Goal: Find specific page/section: Find specific page/section

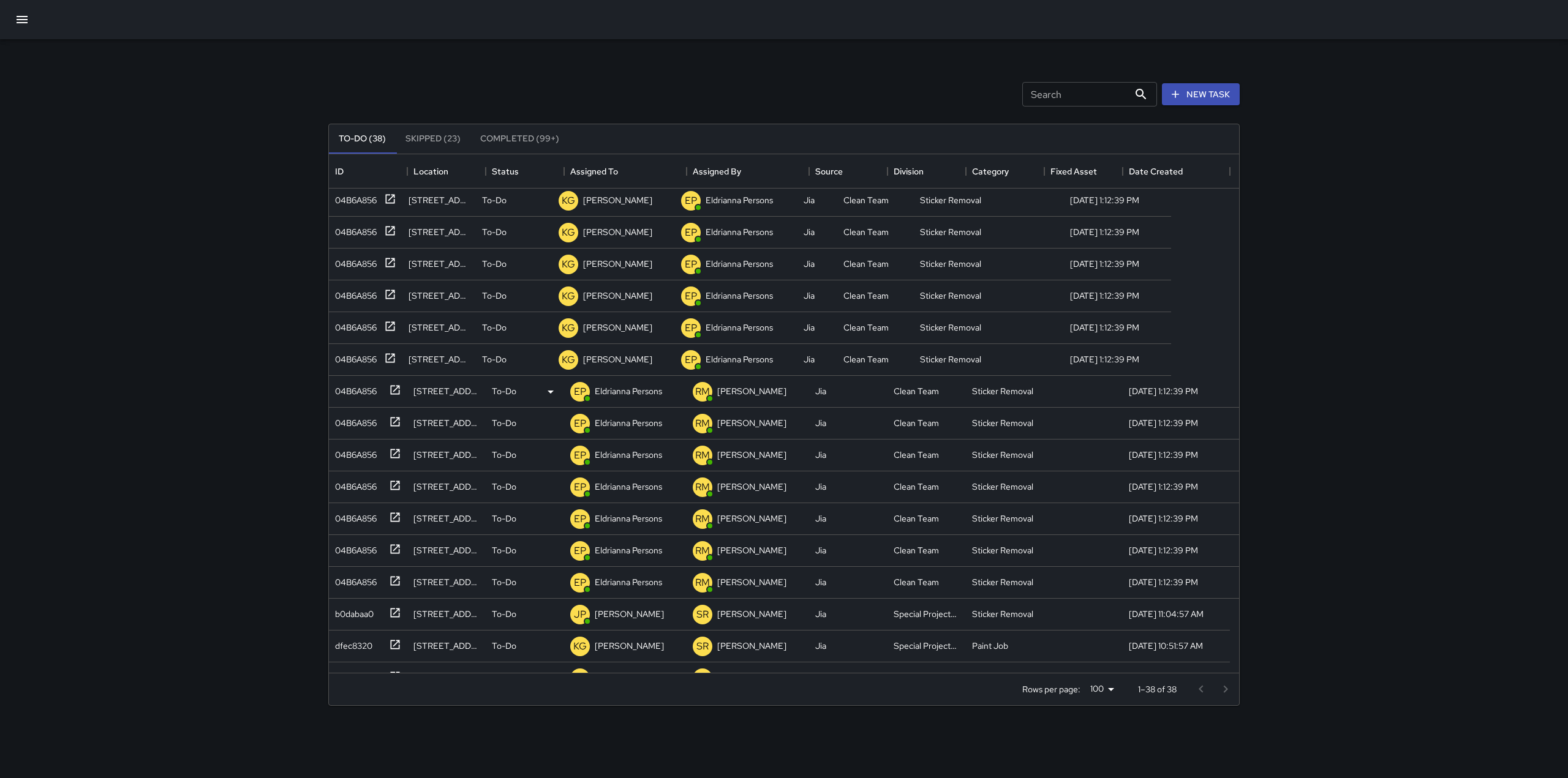
scroll to position [3, 0]
click at [398, 398] on div at bounding box center [392, 390] width 17 height 20
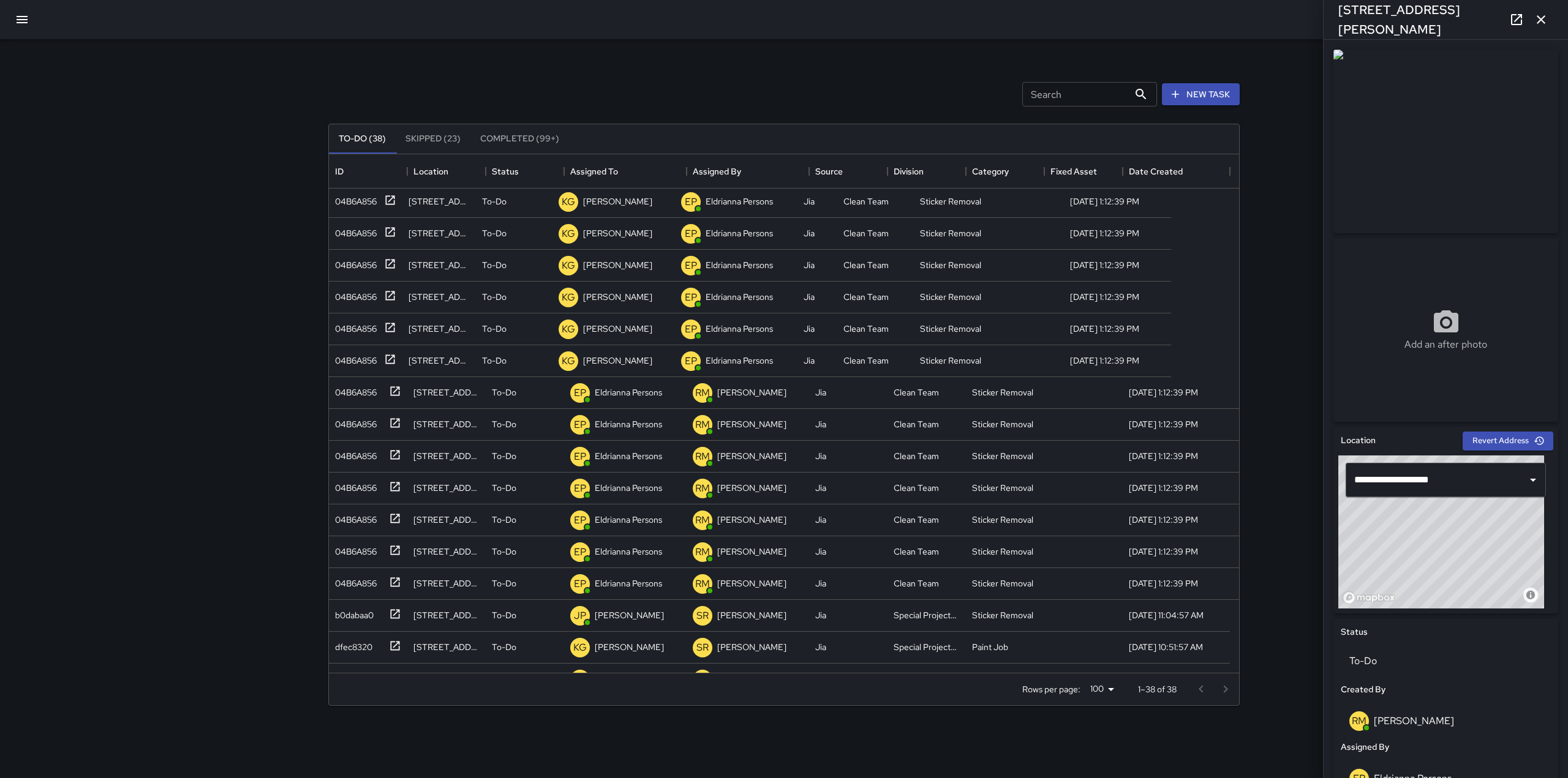
click at [1542, 21] on icon "button" at bounding box center [1540, 19] width 9 height 9
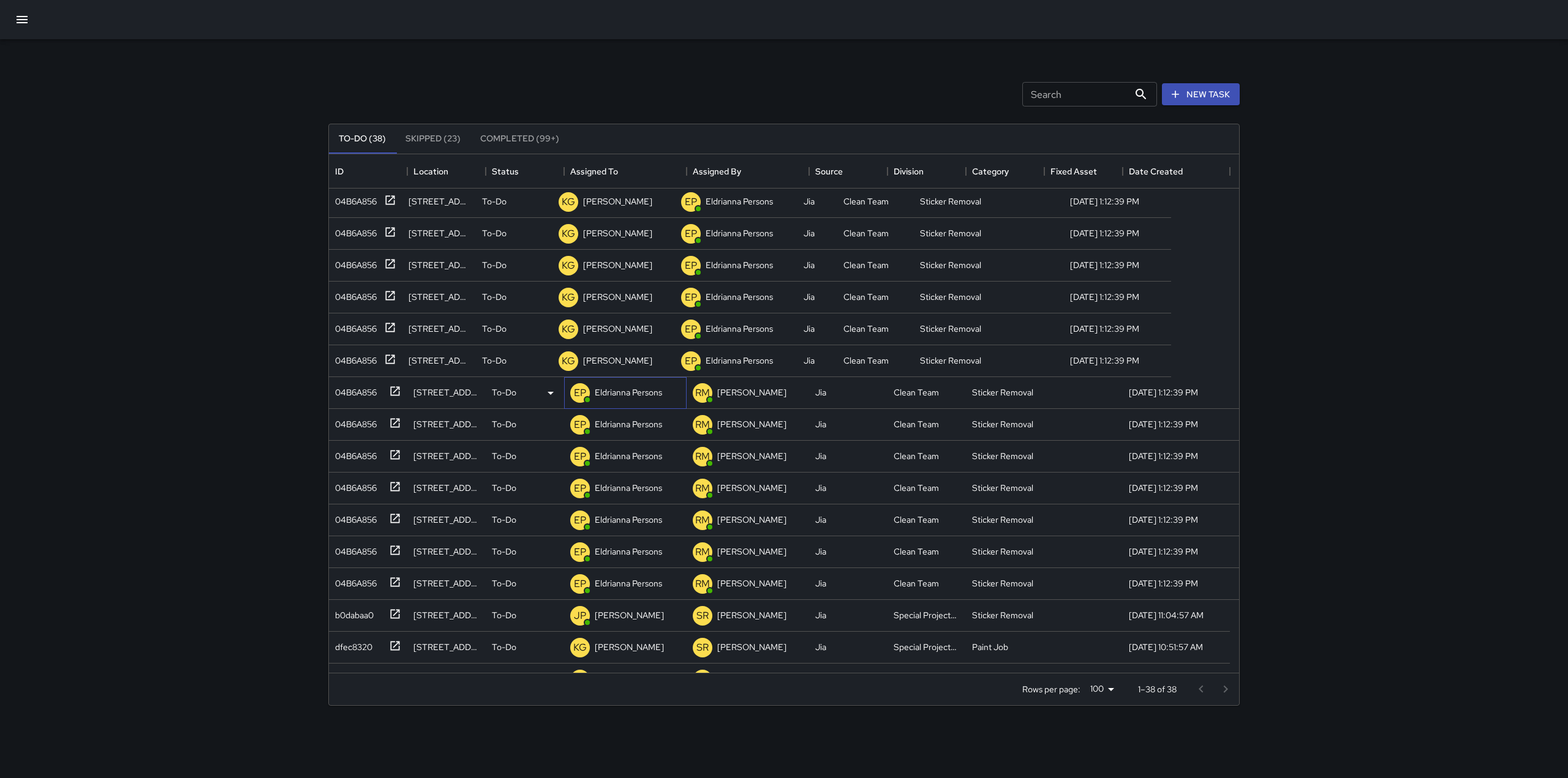
click at [617, 396] on p "Eldrianna Persons" at bounding box center [628, 392] width 67 height 13
click at [591, 388] on div "EP" at bounding box center [580, 392] width 24 height 24
click at [626, 390] on p "Eldrianna Persons" at bounding box center [628, 392] width 67 height 13
click at [661, 389] on p "Eldrianna Persons" at bounding box center [628, 392] width 67 height 13
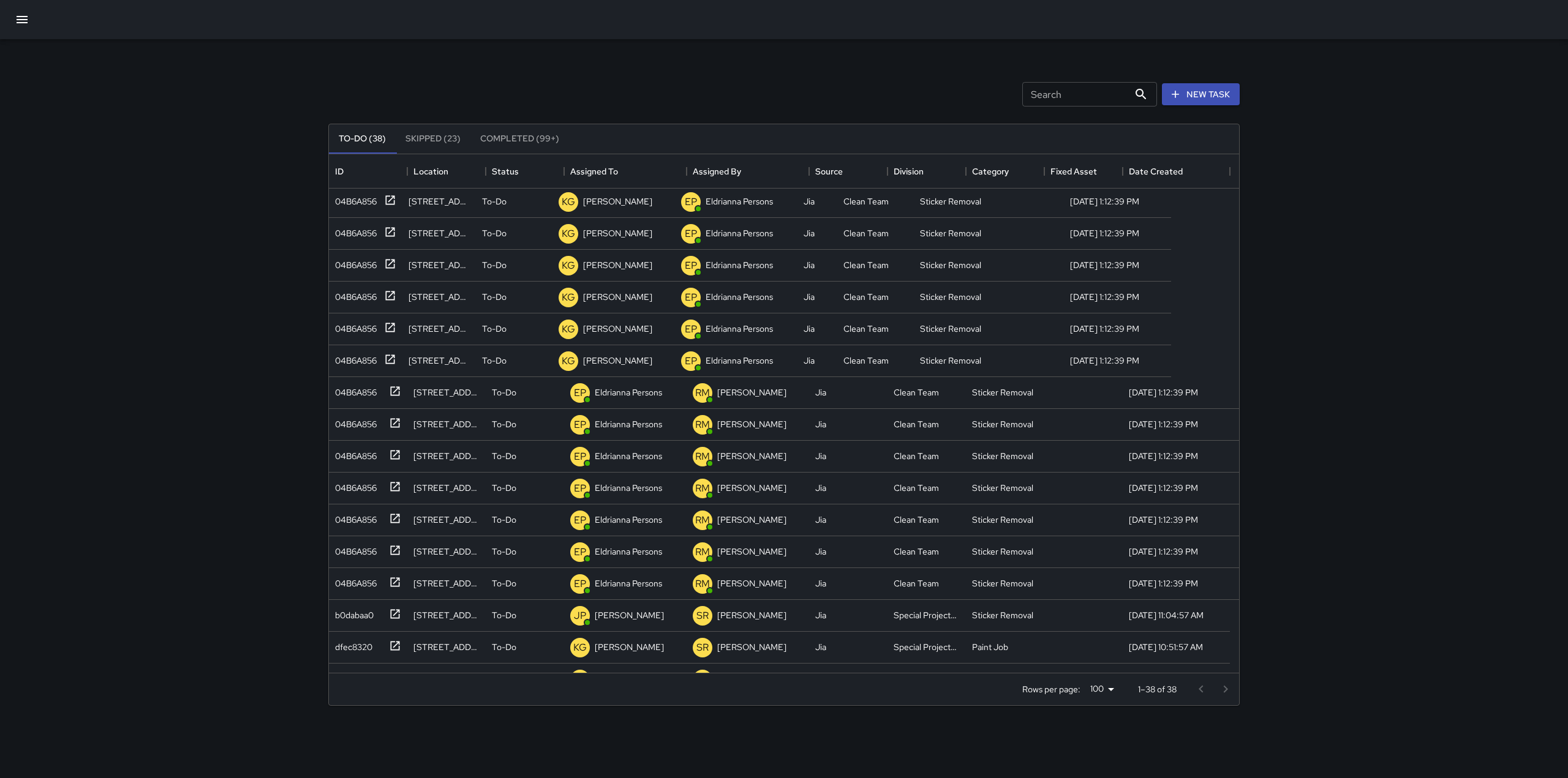
click at [633, 106] on div "Search Search New Task" at bounding box center [784, 94] width 916 height 64
click at [645, 425] on p "Eldrianna Persons" at bounding box center [628, 424] width 67 height 13
click at [556, 427] on icon at bounding box center [551, 425] width 14 height 14
click at [650, 75] on div "Search Search New Task" at bounding box center [784, 94] width 916 height 64
click at [629, 207] on p "[PERSON_NAME]" at bounding box center [617, 201] width 69 height 13
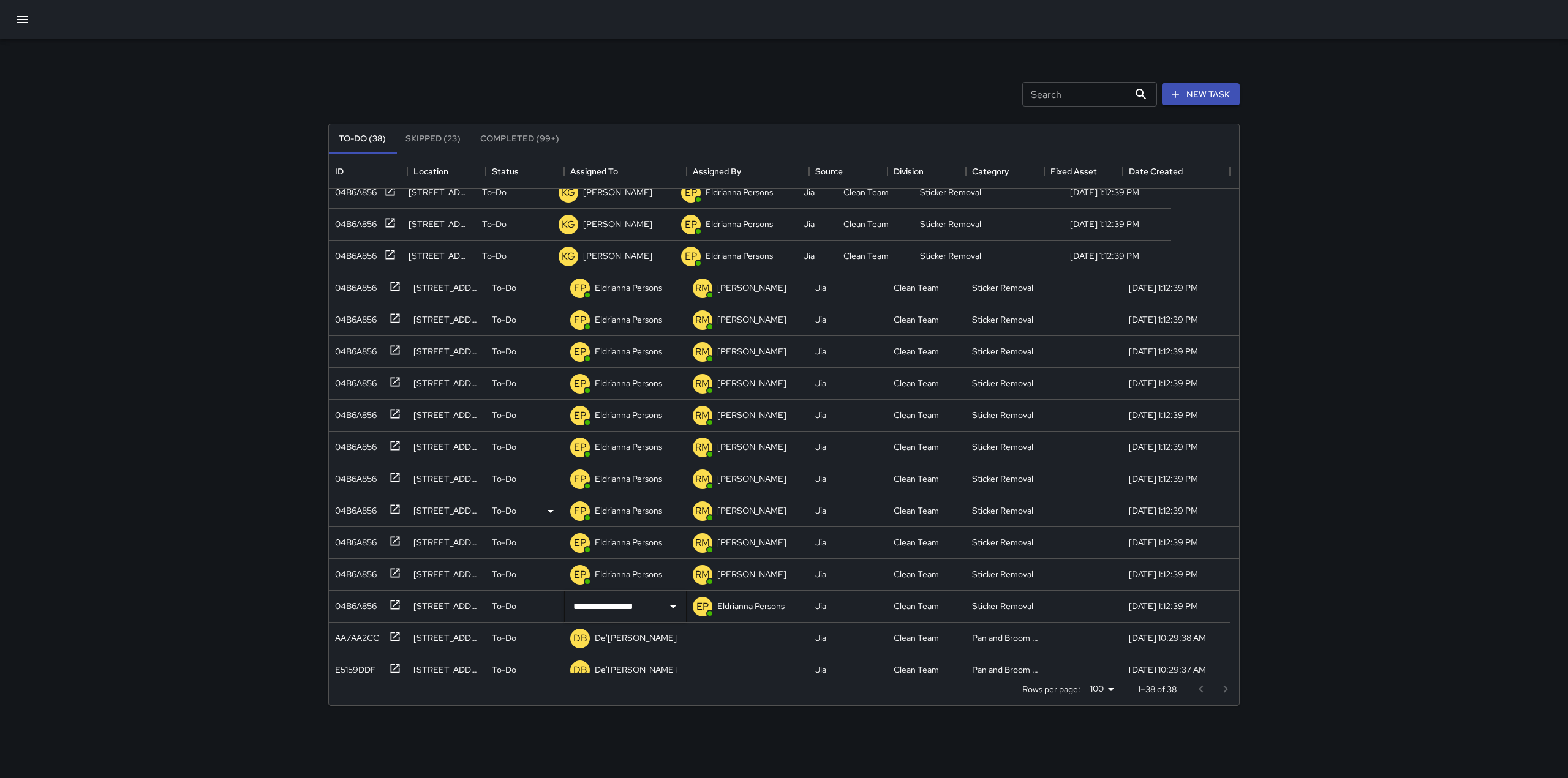
scroll to position [1190, 0]
click at [632, 477] on p "Eldrianna Persons" at bounding box center [628, 478] width 67 height 13
click at [554, 481] on icon at bounding box center [551, 479] width 14 height 14
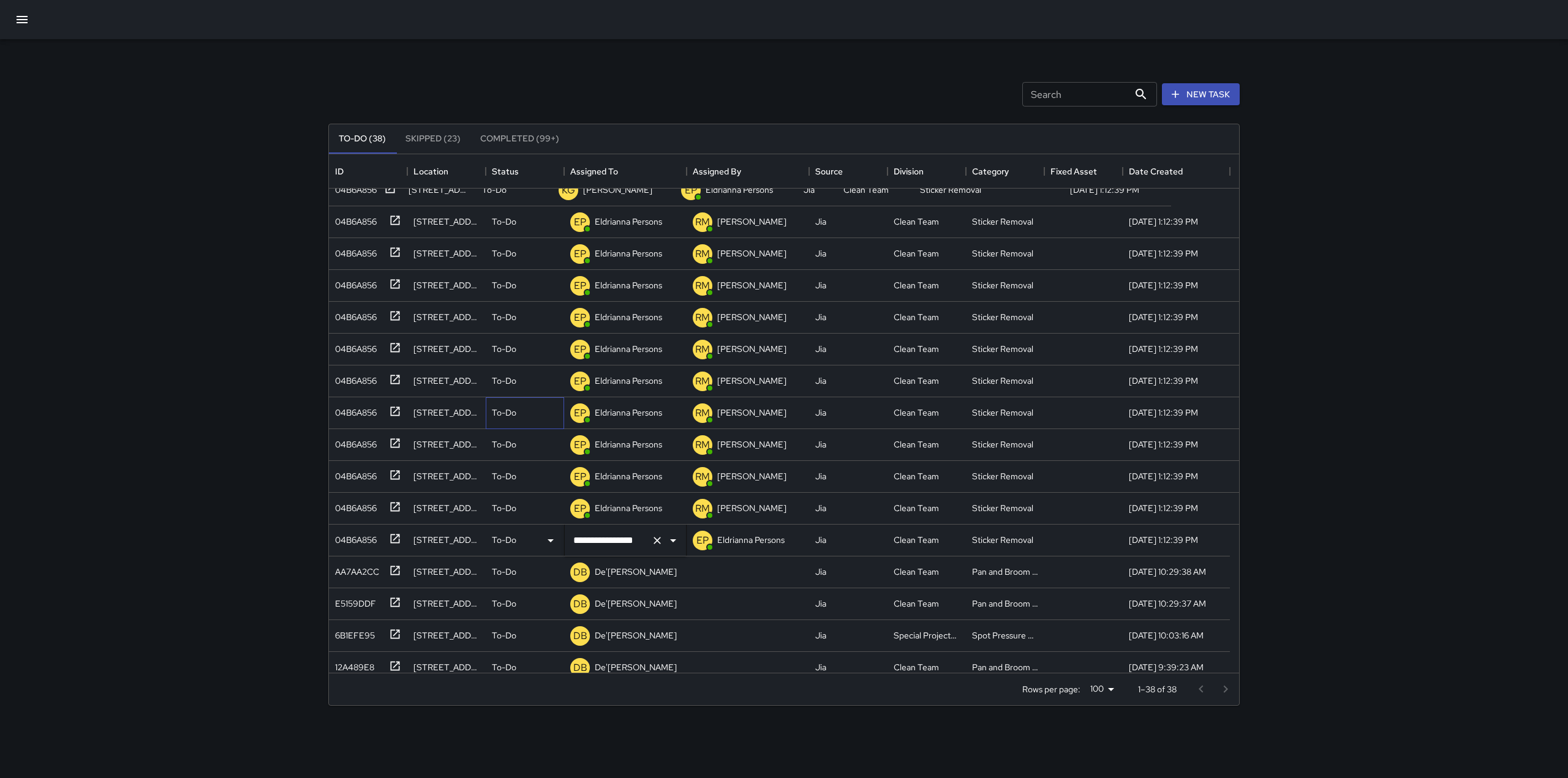
scroll to position [1266, 0]
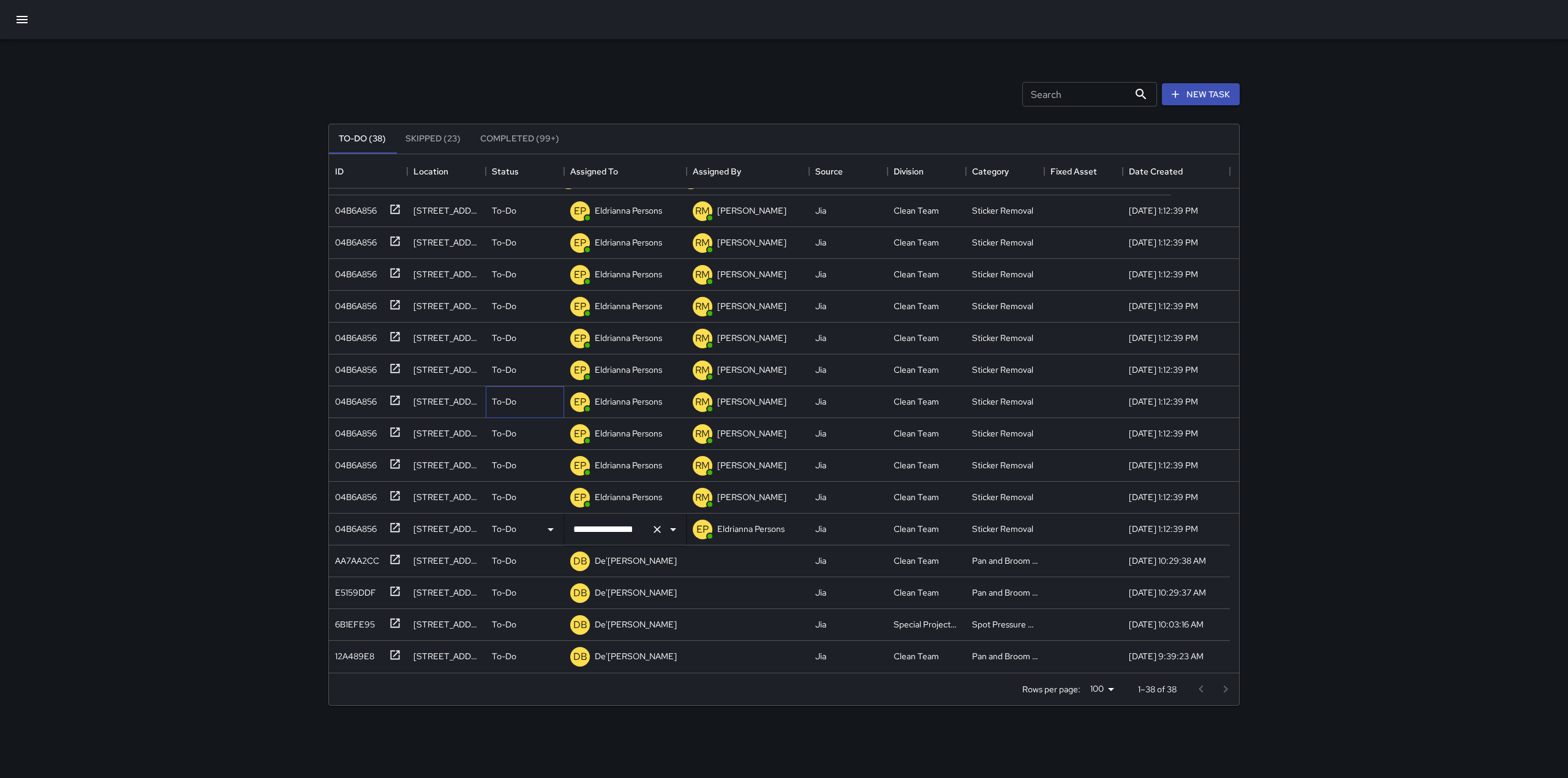
click at [676, 529] on icon "Open" at bounding box center [673, 529] width 14 height 14
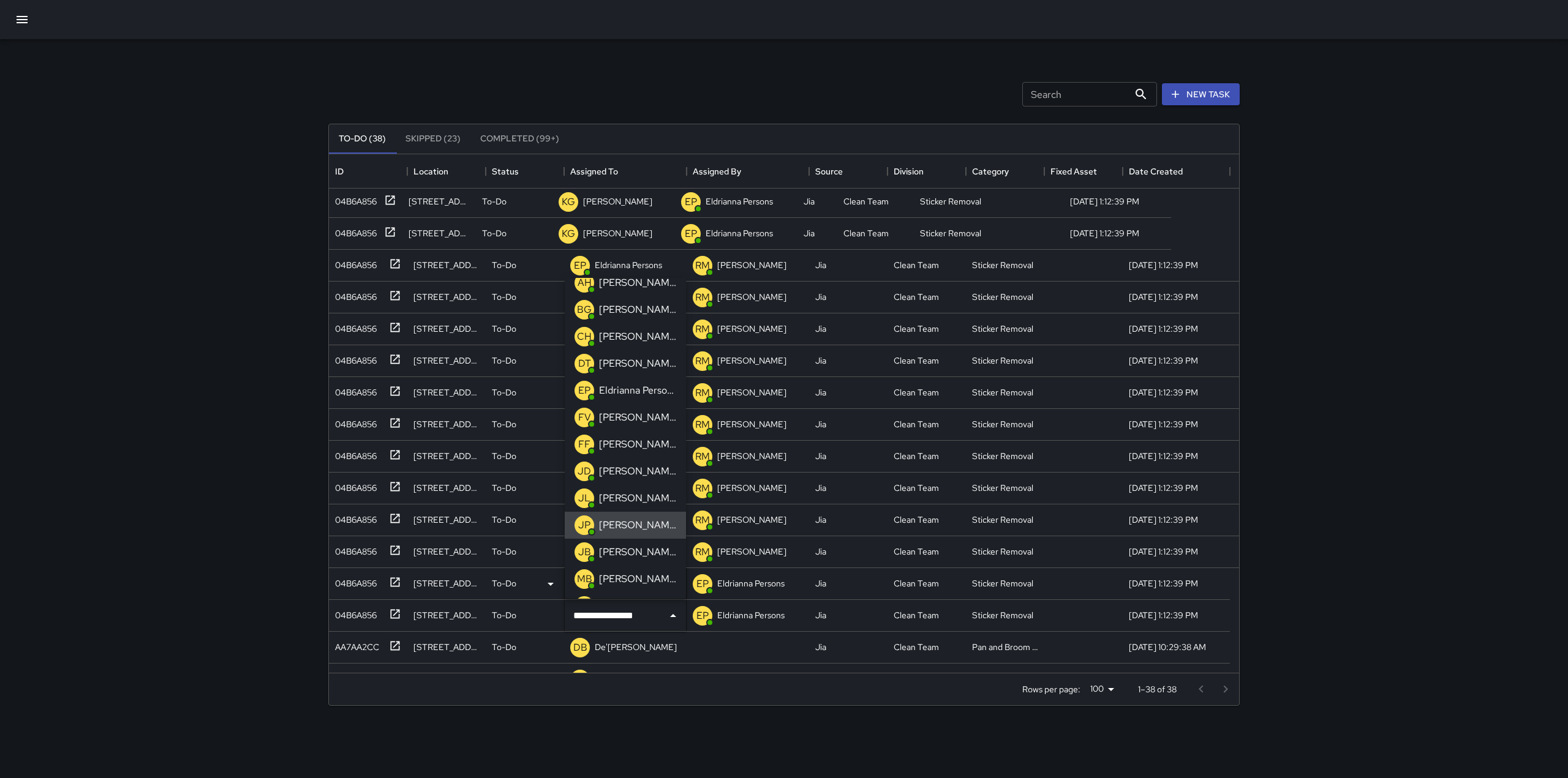
scroll to position [0, 0]
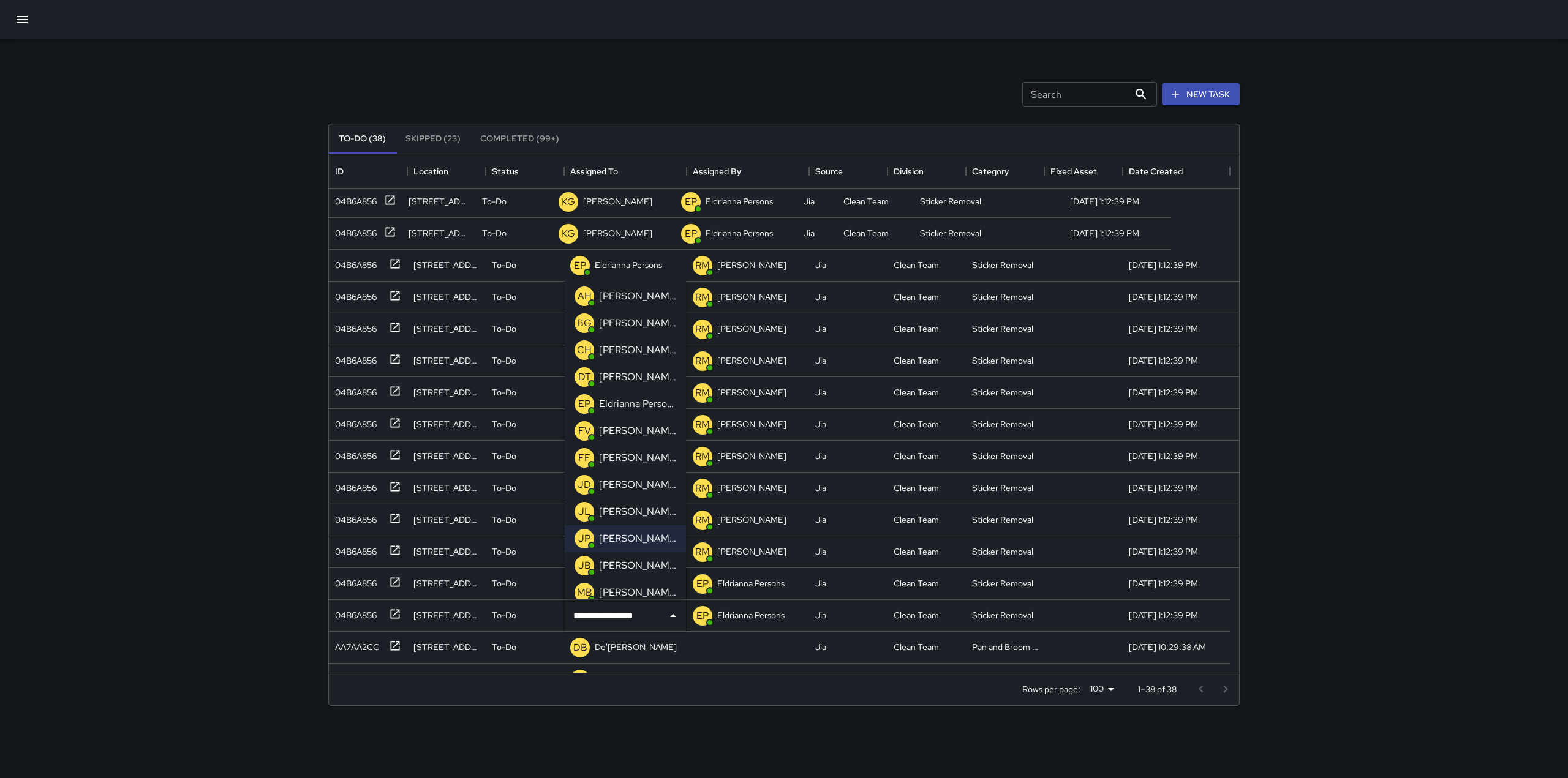
click at [581, 87] on div "Search Search New Task" at bounding box center [784, 94] width 916 height 64
click at [591, 61] on div "Search Search New Task To-Do (38) Skipped (23) Completed (99+) ID Location Stat…" at bounding box center [784, 381] width 940 height 684
click at [613, 153] on div "To-Do (38) Skipped (23) Completed (99+)" at bounding box center [784, 139] width 910 height 30
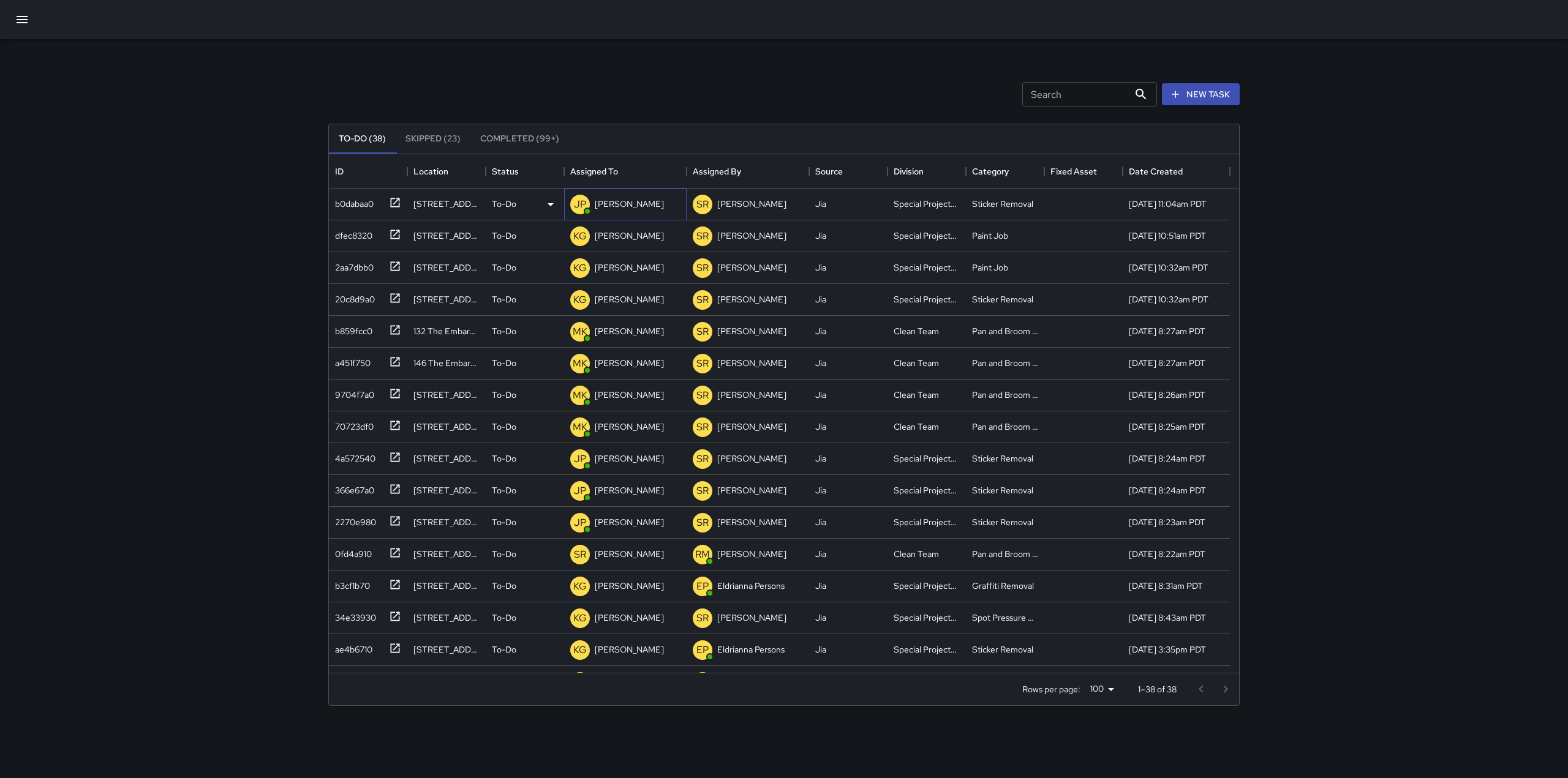
click at [600, 205] on p "[PERSON_NAME]" at bounding box center [629, 203] width 69 height 13
click at [620, 101] on div "Search Search New Task" at bounding box center [784, 94] width 916 height 64
click at [391, 202] on icon at bounding box center [395, 202] width 9 height 9
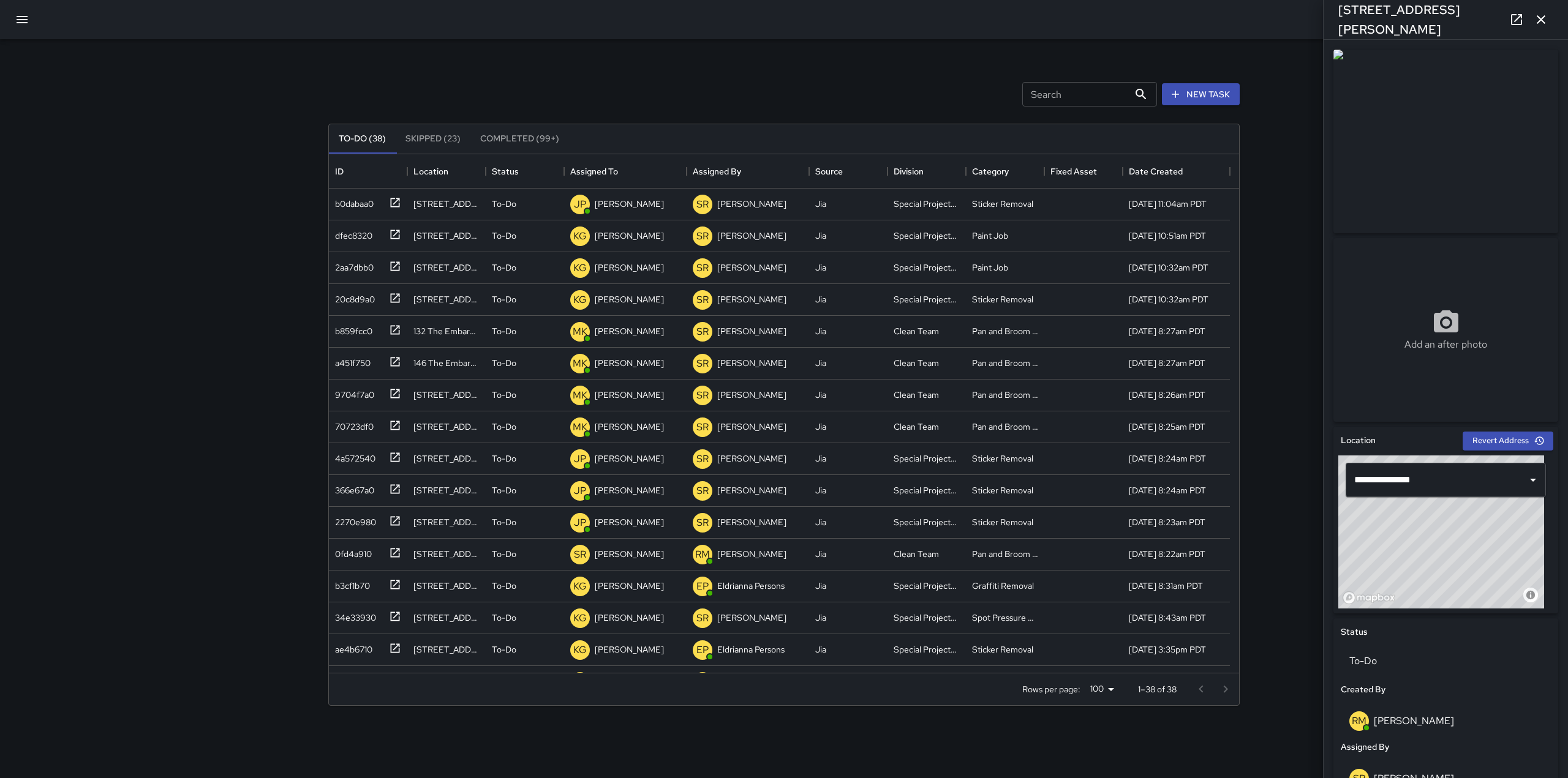
click at [1534, 26] on icon "button" at bounding box center [1541, 20] width 14 height 14
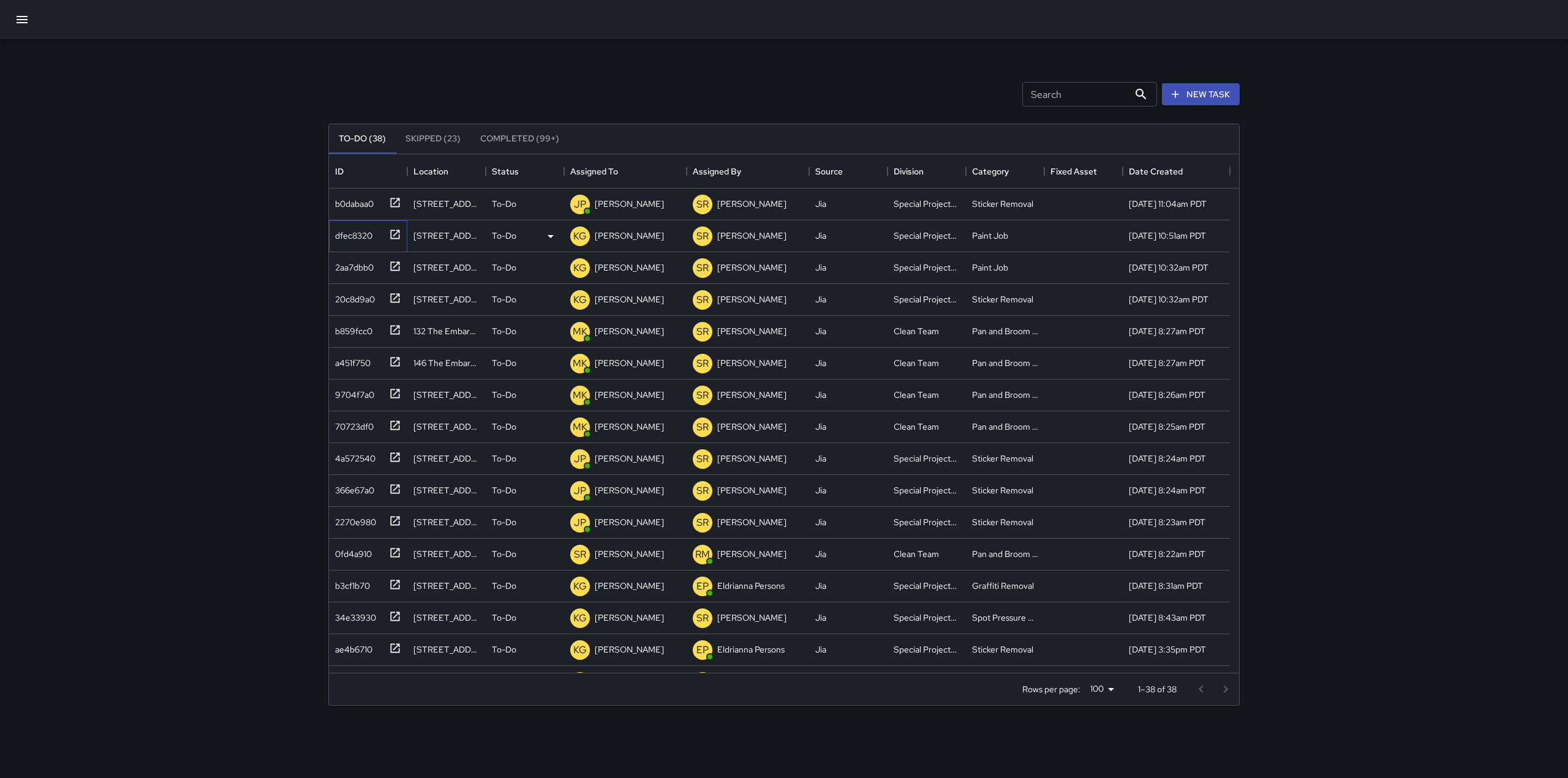
click at [392, 234] on icon at bounding box center [395, 234] width 13 height 13
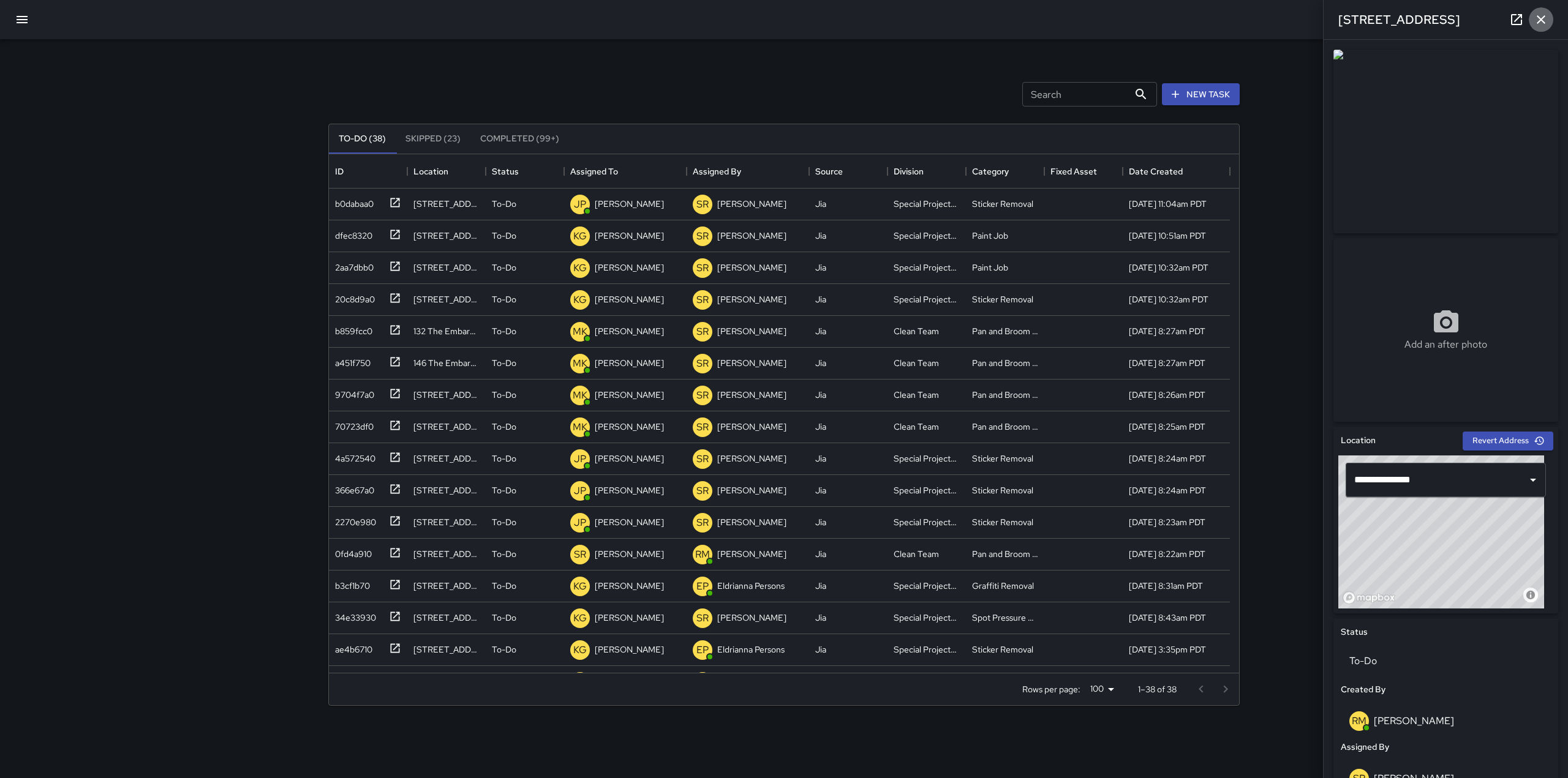
click at [1544, 22] on icon "button" at bounding box center [1541, 20] width 14 height 14
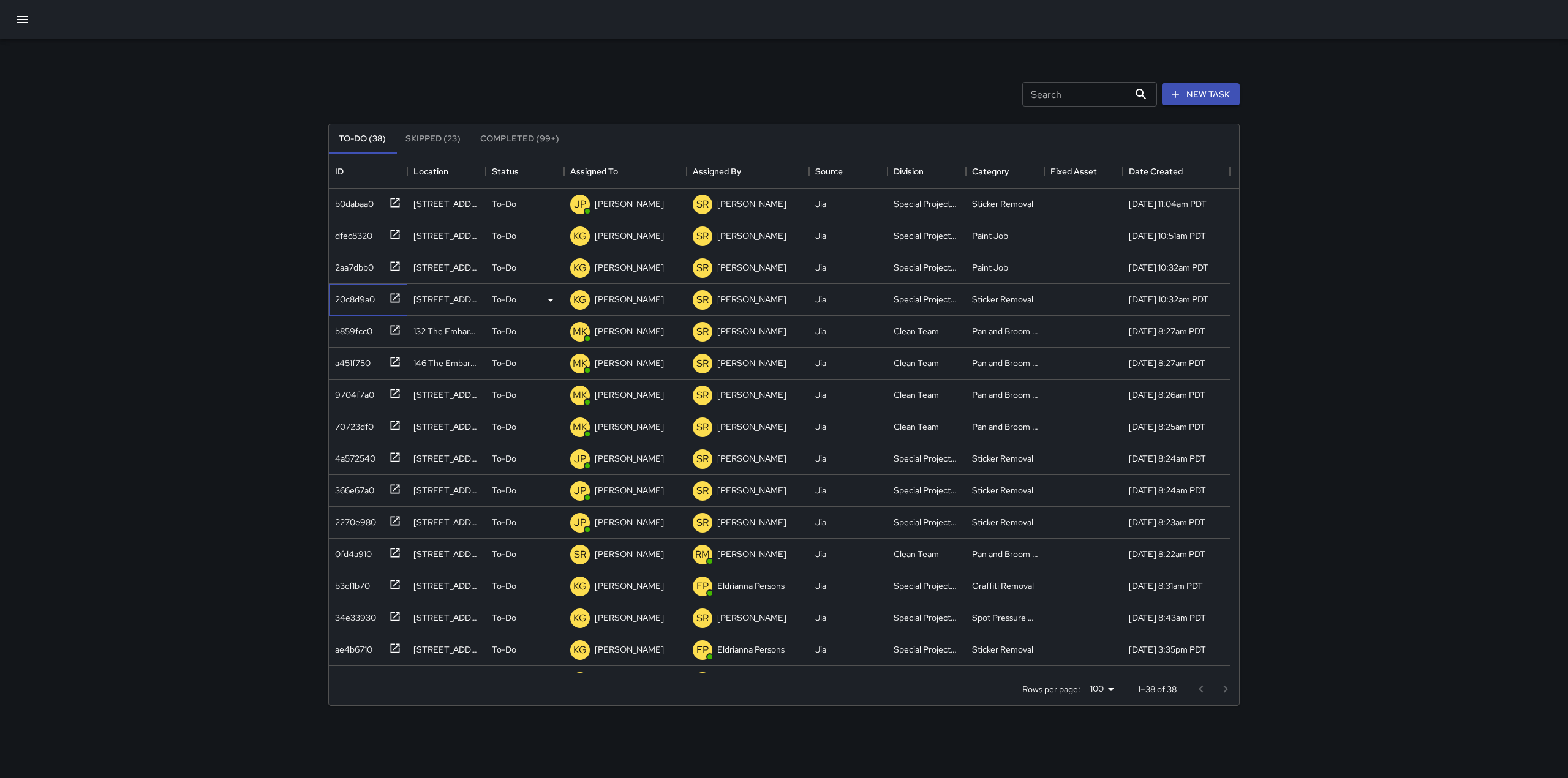
click at [394, 302] on icon at bounding box center [395, 298] width 9 height 9
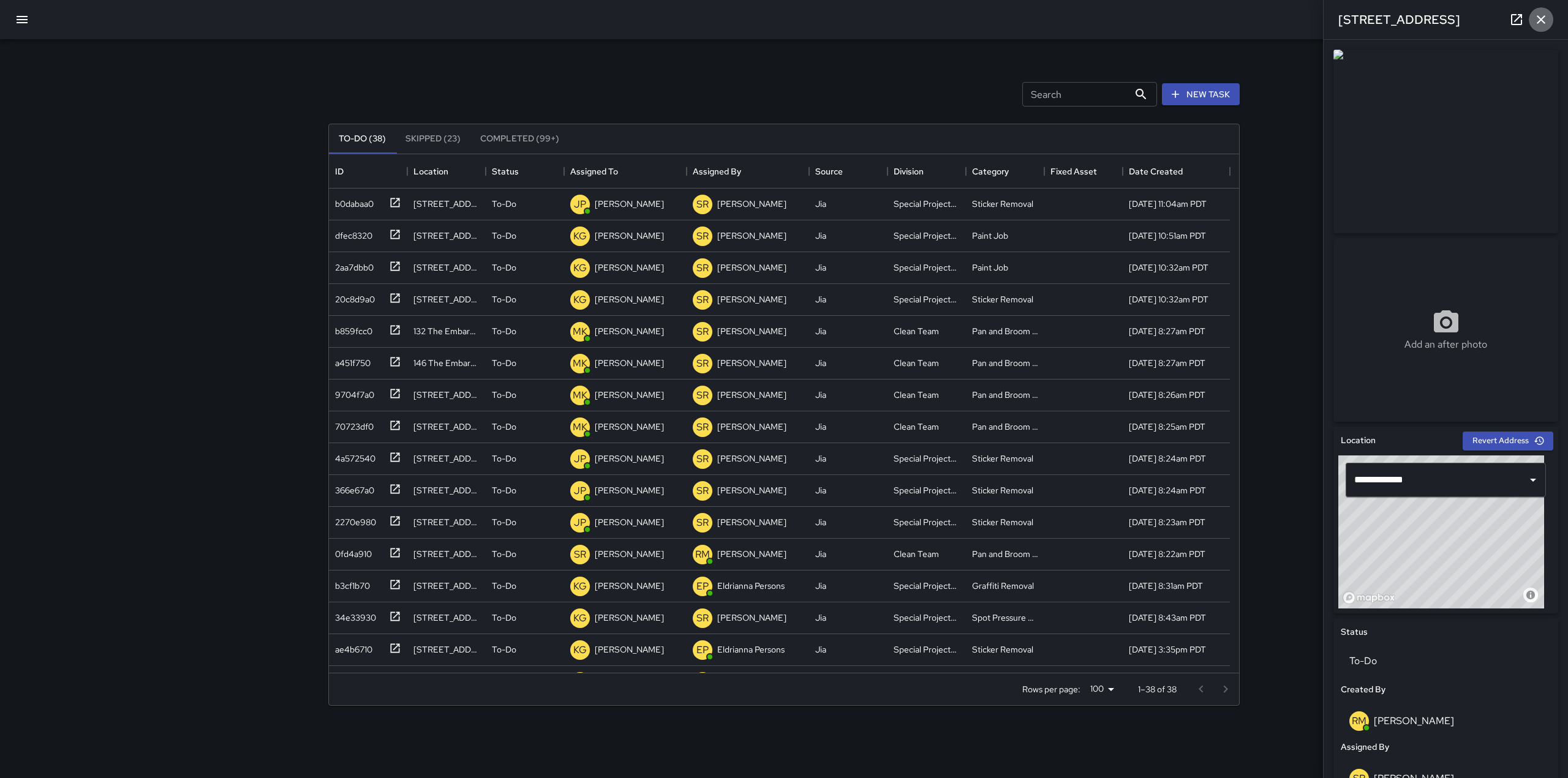
click at [1538, 16] on icon "button" at bounding box center [1540, 19] width 9 height 9
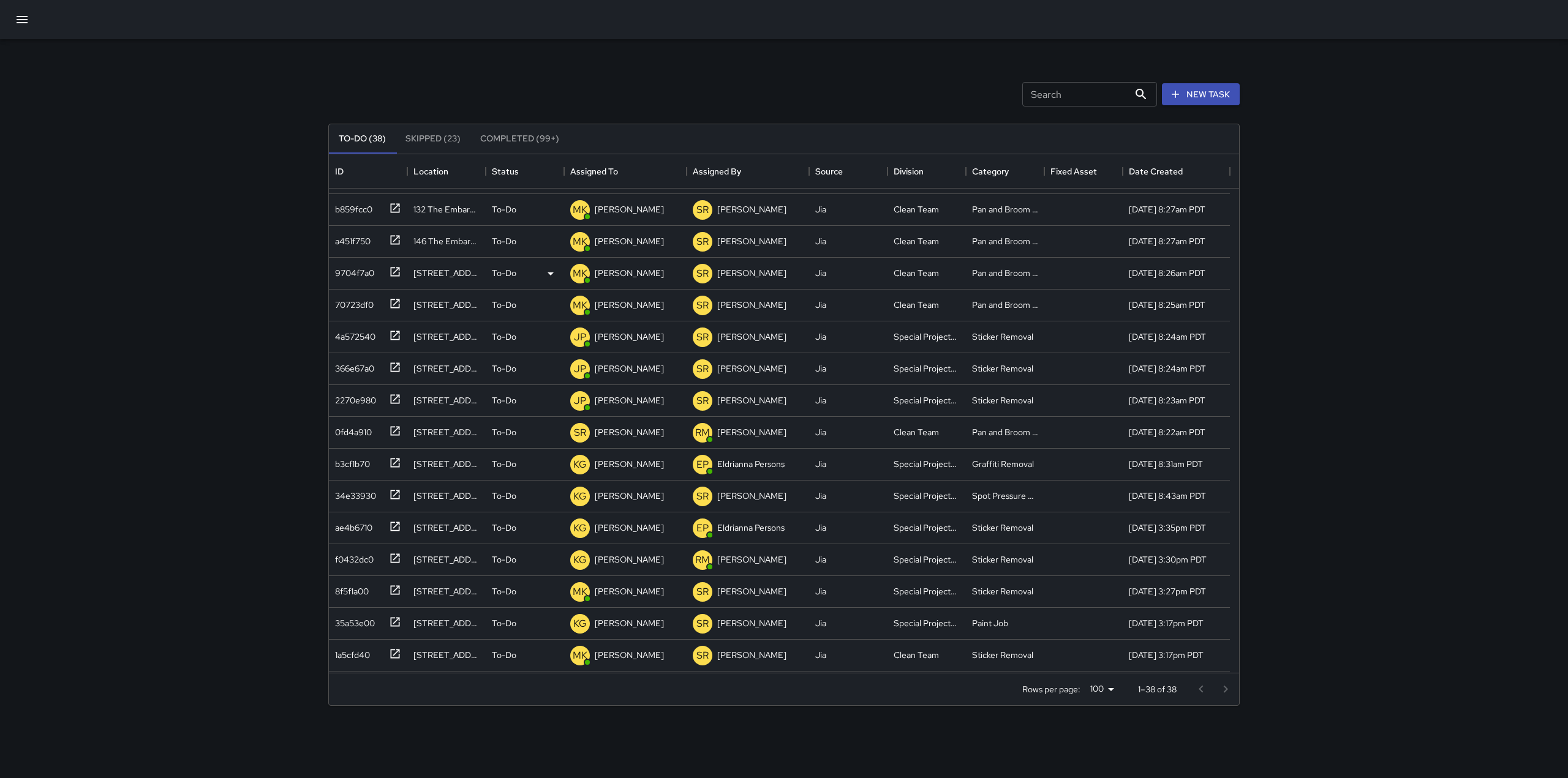
scroll to position [122, 0]
click at [392, 432] on icon at bounding box center [395, 430] width 13 height 13
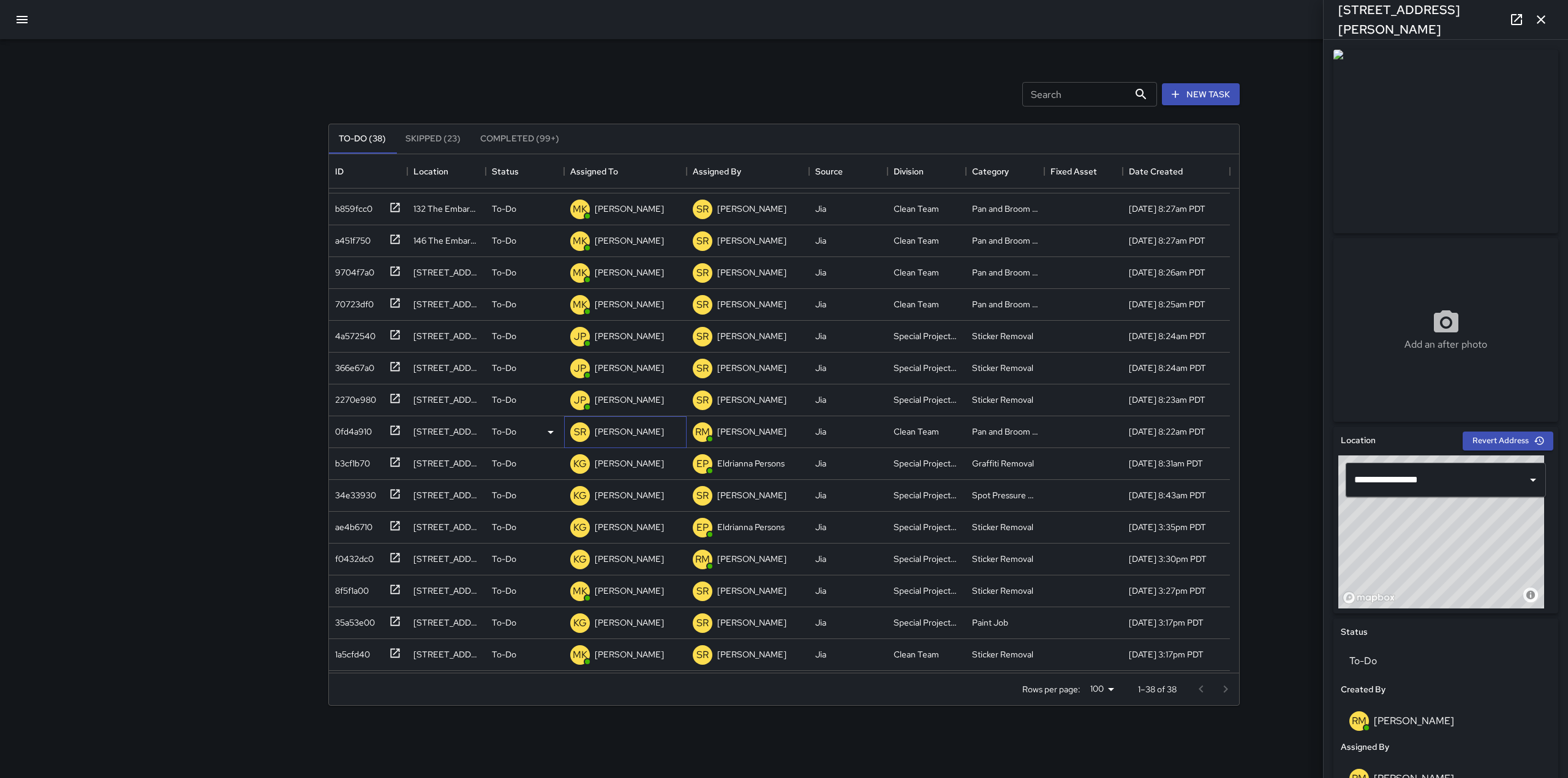
click at [638, 432] on p "[PERSON_NAME]" at bounding box center [629, 431] width 69 height 13
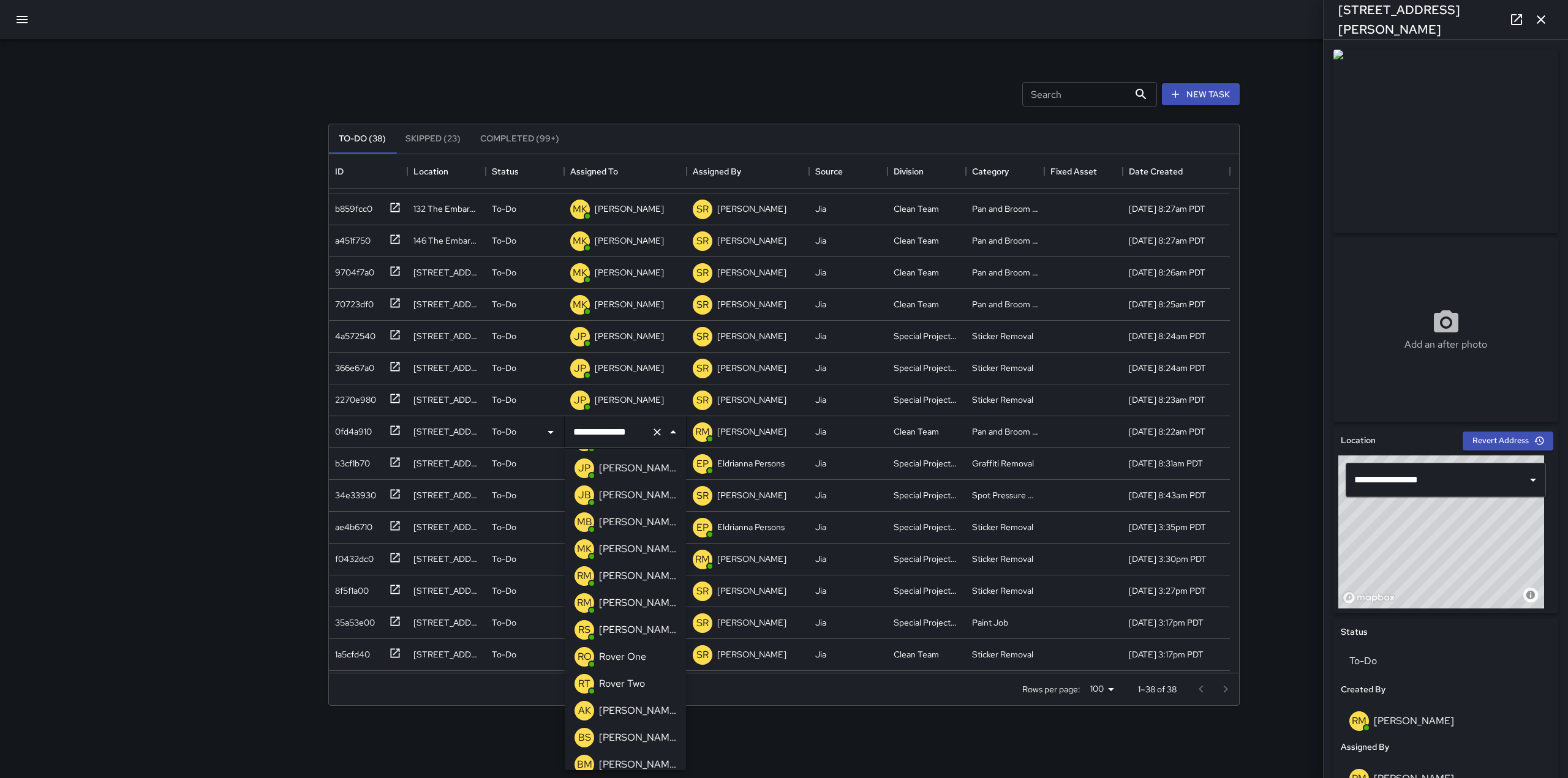
scroll to position [267, 0]
click at [615, 552] on p "[PERSON_NAME]" at bounding box center [637, 550] width 77 height 14
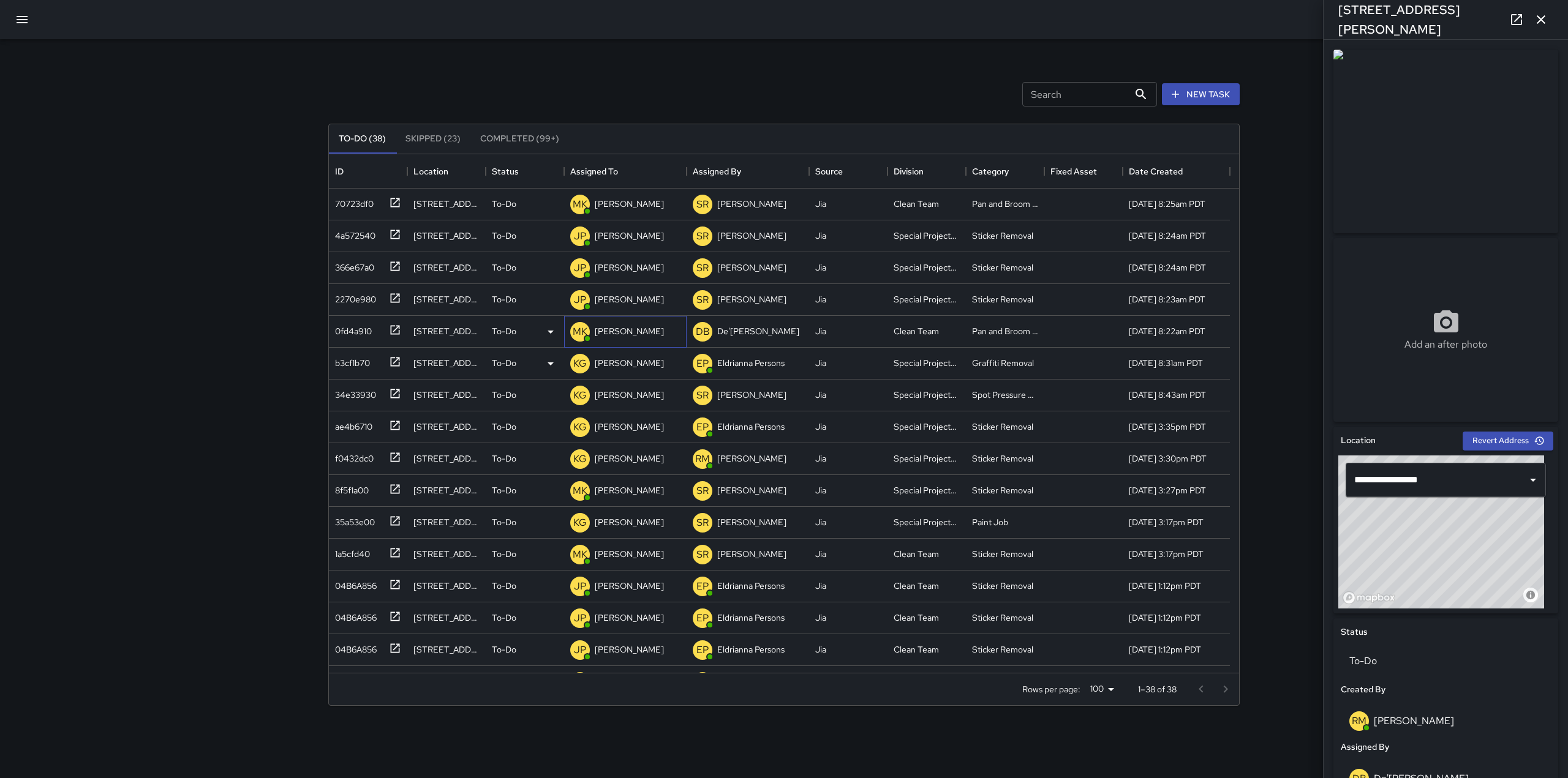
scroll to position [223, 0]
click at [396, 455] on icon at bounding box center [395, 456] width 9 height 9
click at [612, 459] on p "[PERSON_NAME]" at bounding box center [629, 457] width 69 height 13
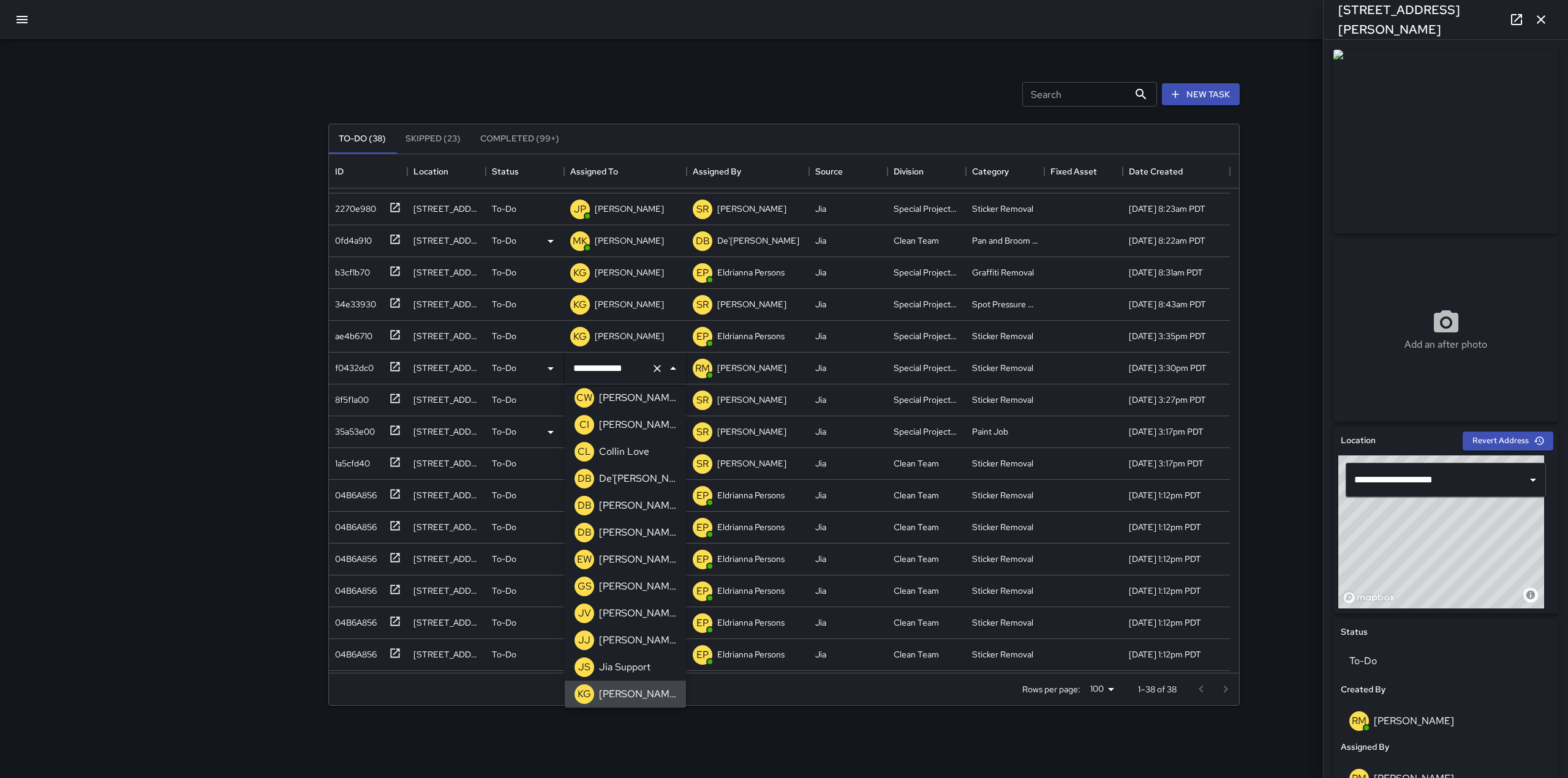
scroll to position [314, 0]
click at [642, 86] on div "Search Search New Task" at bounding box center [784, 94] width 916 height 64
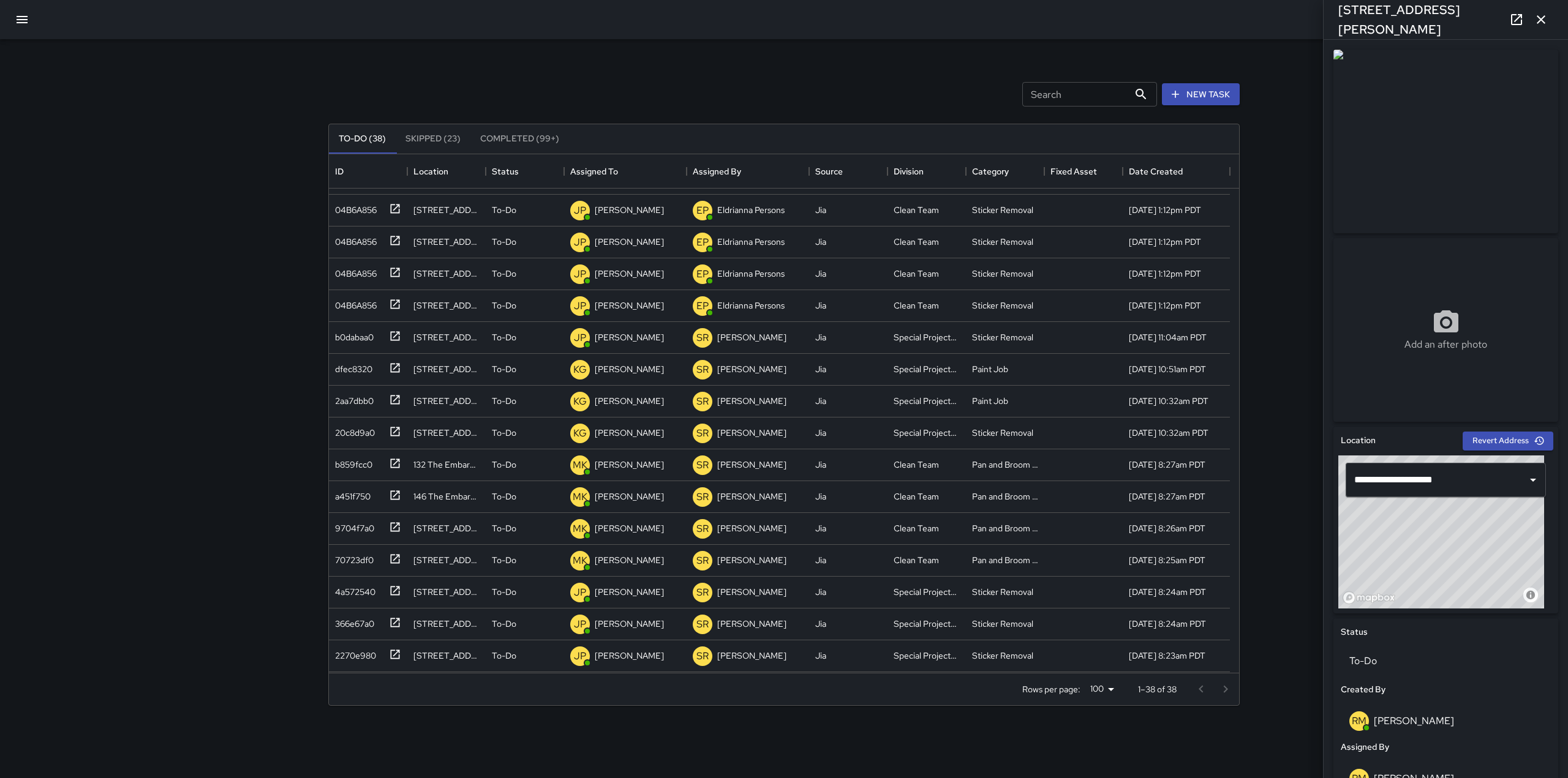
scroll to position [0, 0]
